Goal: Navigation & Orientation: Go to known website

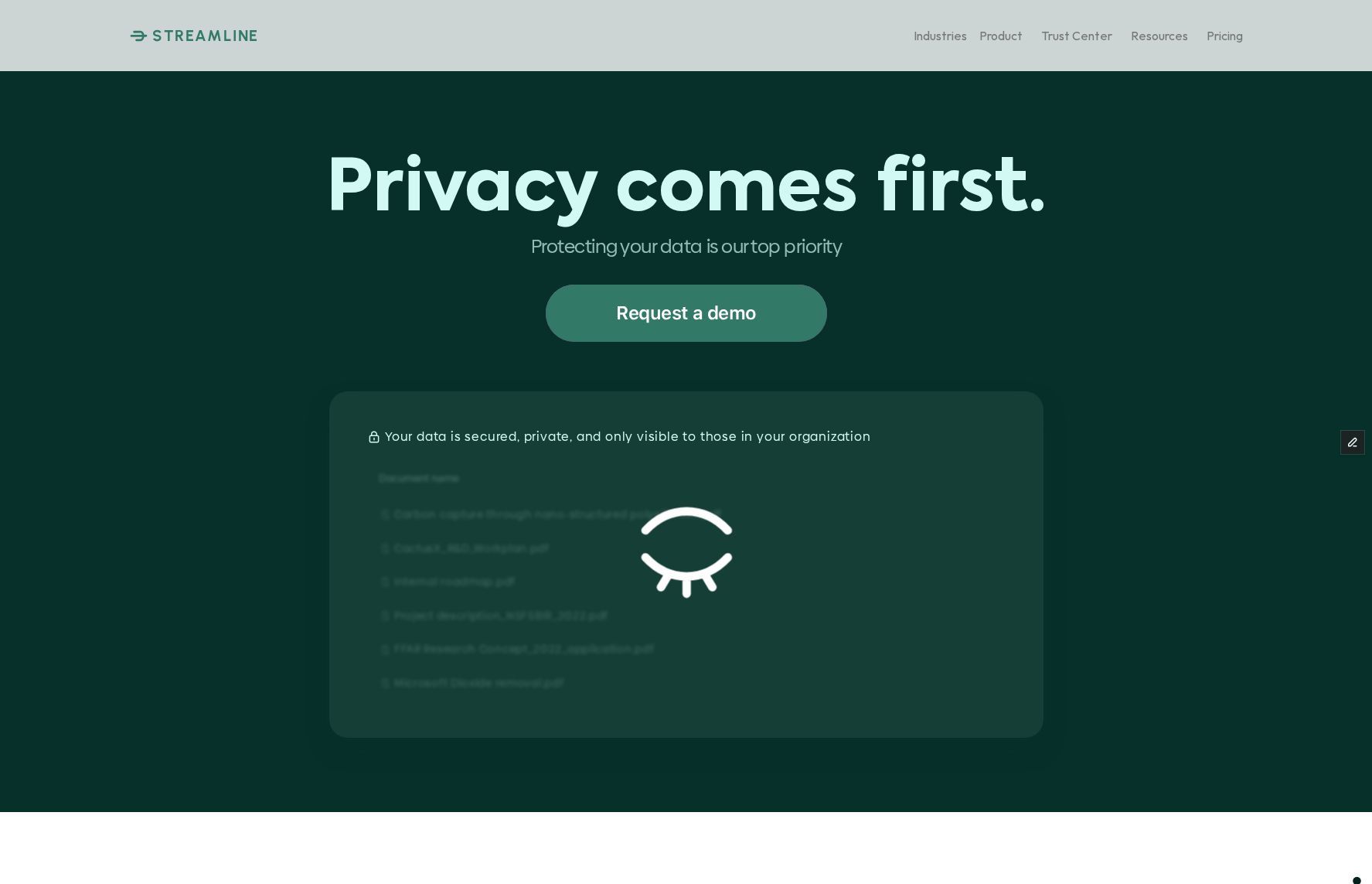
click at [221, 42] on p "STREAMLINE" at bounding box center [206, 35] width 107 height 19
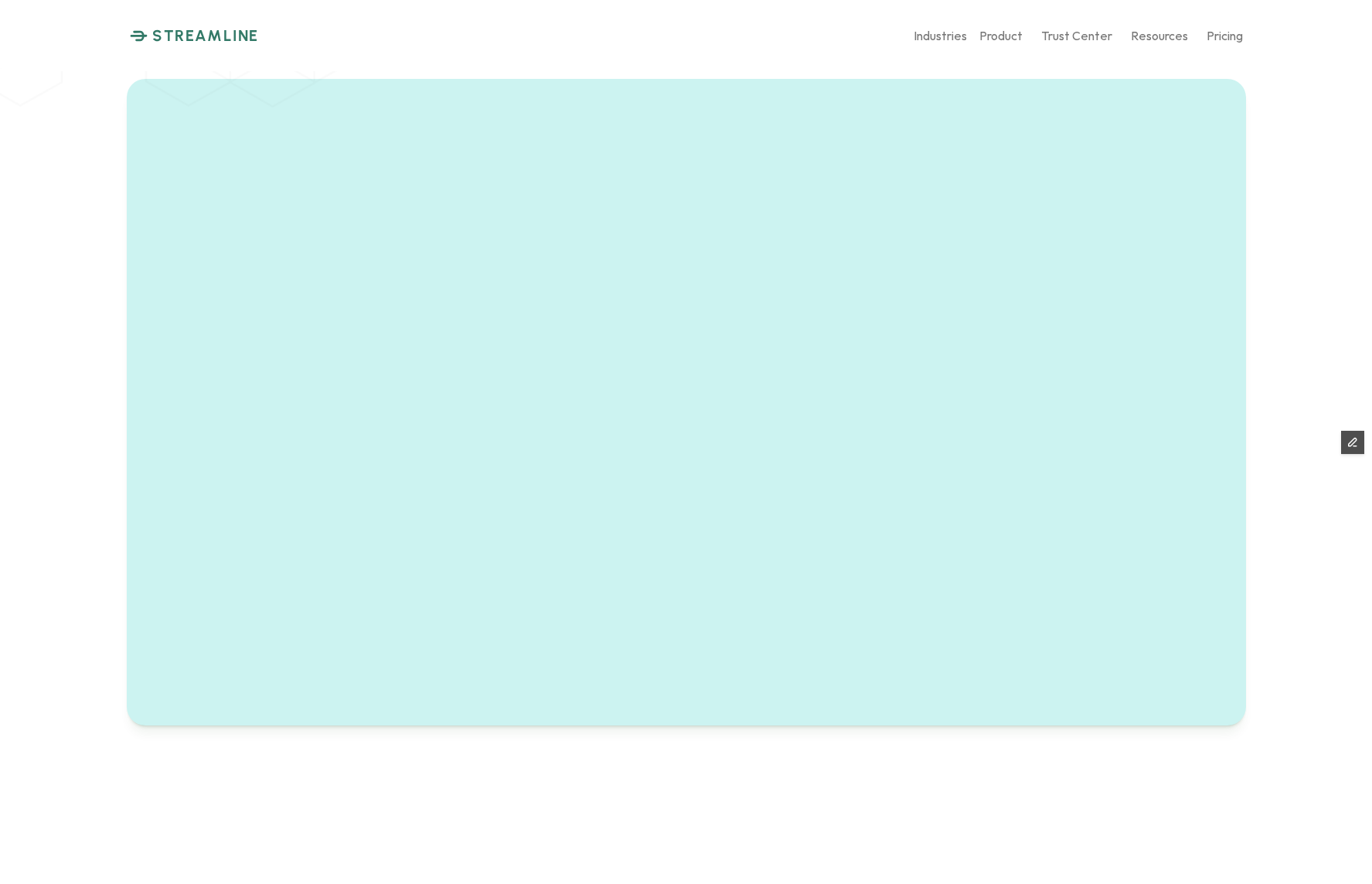
scroll to position [1096, 0]
